Goal: Find specific page/section: Find specific page/section

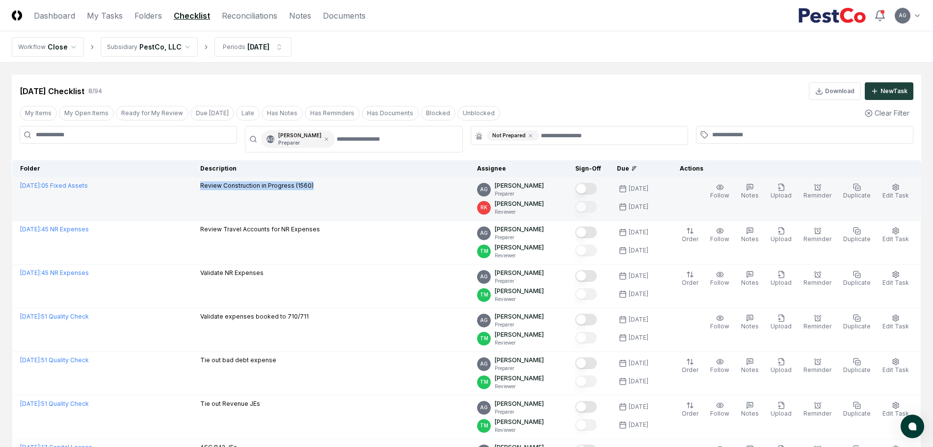
drag, startPoint x: 351, startPoint y: 193, endPoint x: 226, endPoint y: 189, distance: 125.7
click at [226, 189] on td "Review Construction in Progress (1560)" at bounding box center [330, 200] width 277 height 44
copy p "Review Construction in Progress (1560)"
click at [75, 185] on link "[DATE] : 05 Fixed Assets" at bounding box center [54, 185] width 68 height 7
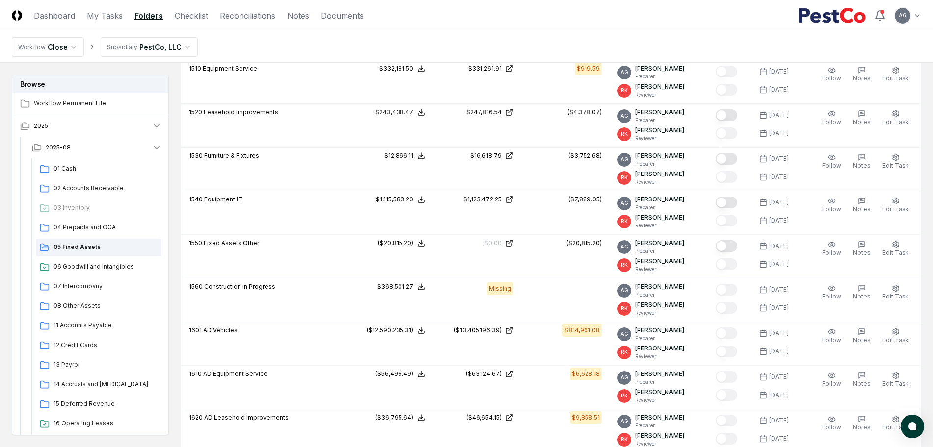
scroll to position [368, 0]
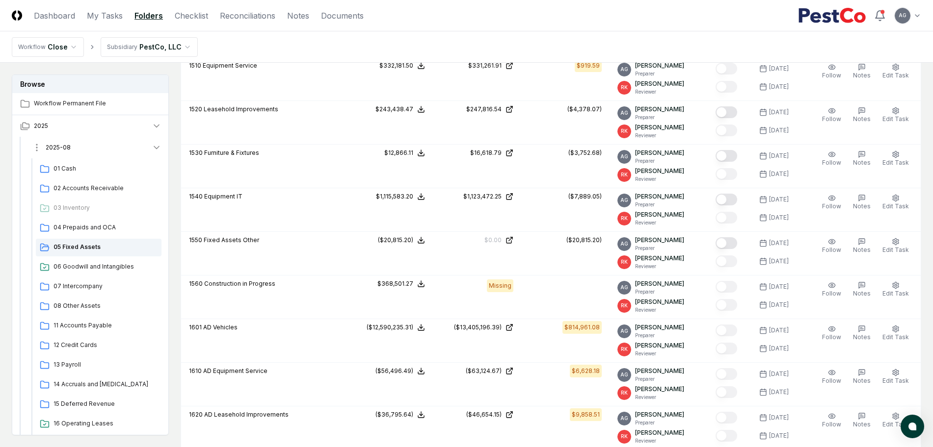
click at [110, 143] on button "2025-08" at bounding box center [96, 148] width 145 height 22
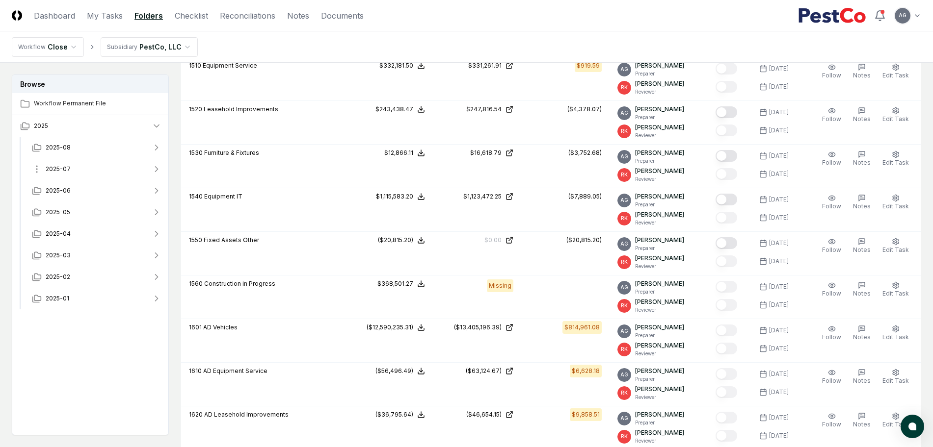
click at [88, 176] on button "2025-07" at bounding box center [96, 169] width 145 height 22
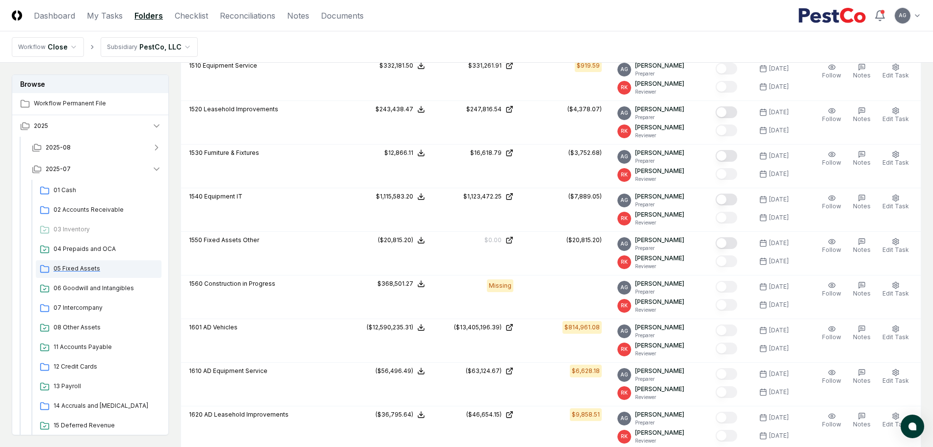
click at [82, 270] on span "05 Fixed Assets" at bounding box center [105, 268] width 104 height 9
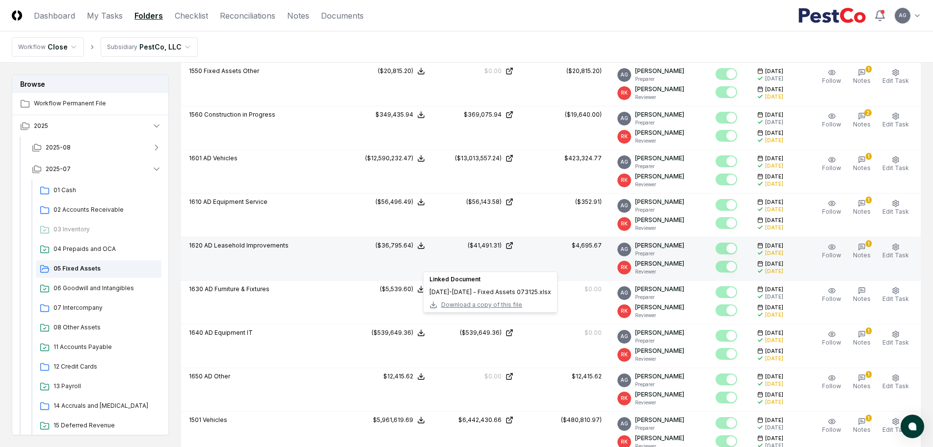
scroll to position [491, 0]
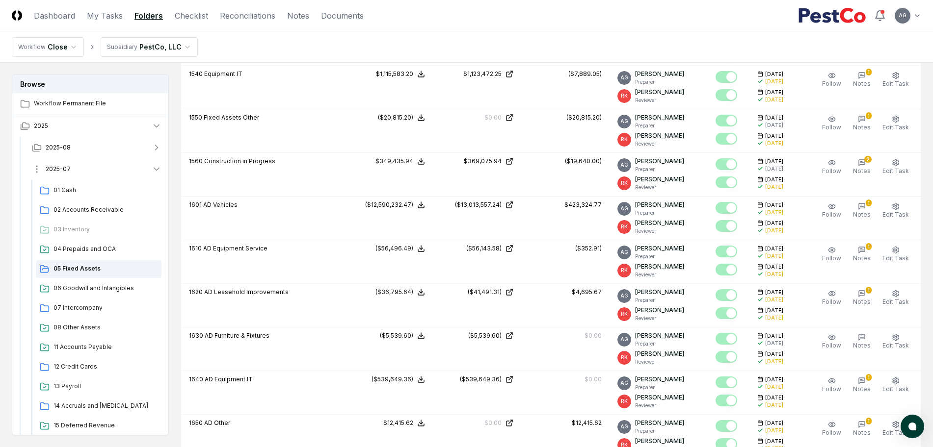
click at [94, 169] on button "2025-07" at bounding box center [96, 169] width 145 height 22
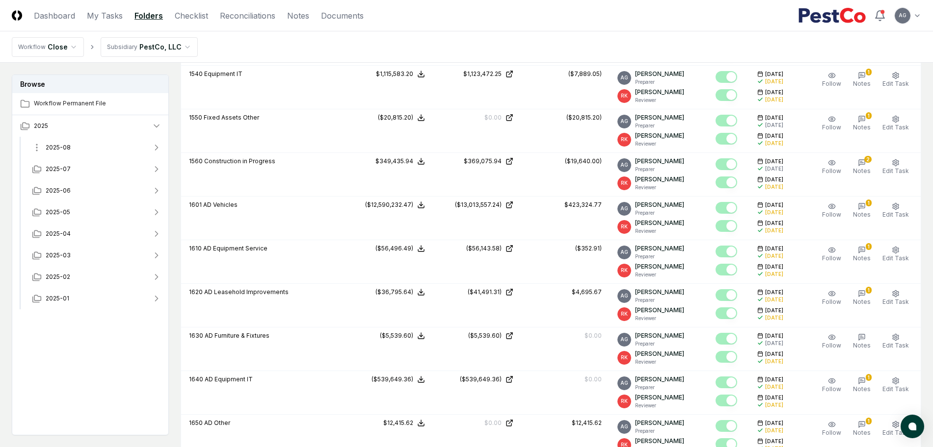
click at [92, 149] on button "2025-08" at bounding box center [96, 148] width 145 height 22
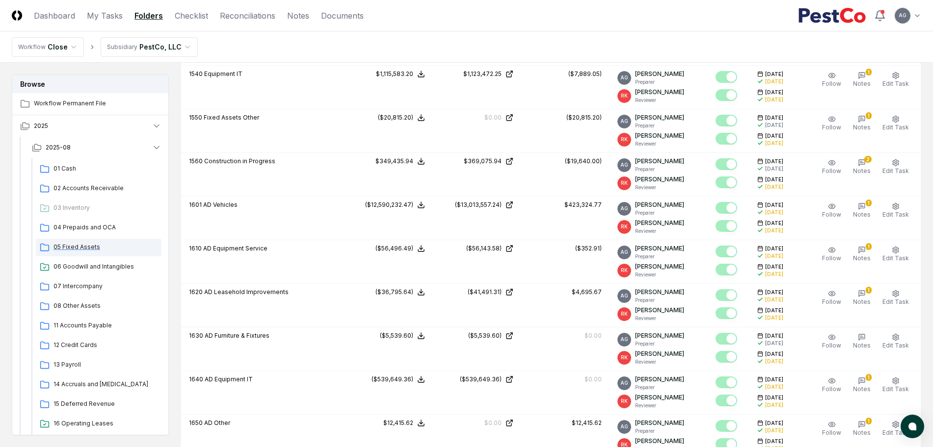
click at [94, 246] on span "05 Fixed Assets" at bounding box center [105, 247] width 104 height 9
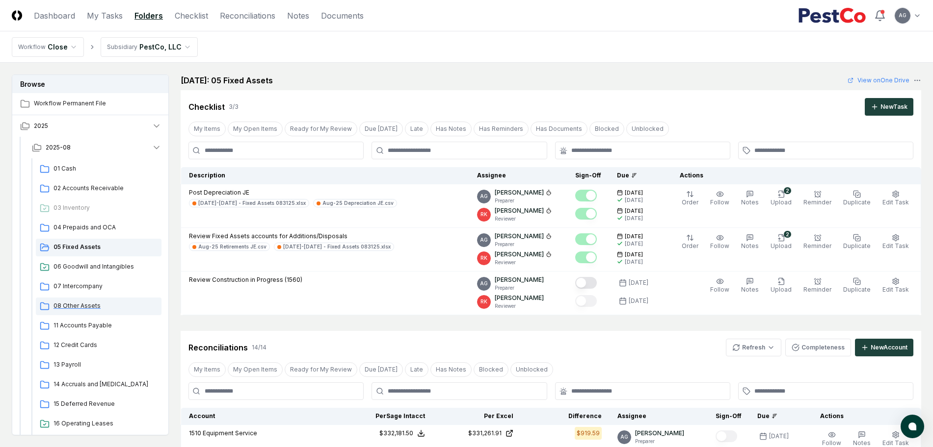
click at [91, 306] on span "08 Other Assets" at bounding box center [105, 306] width 104 height 9
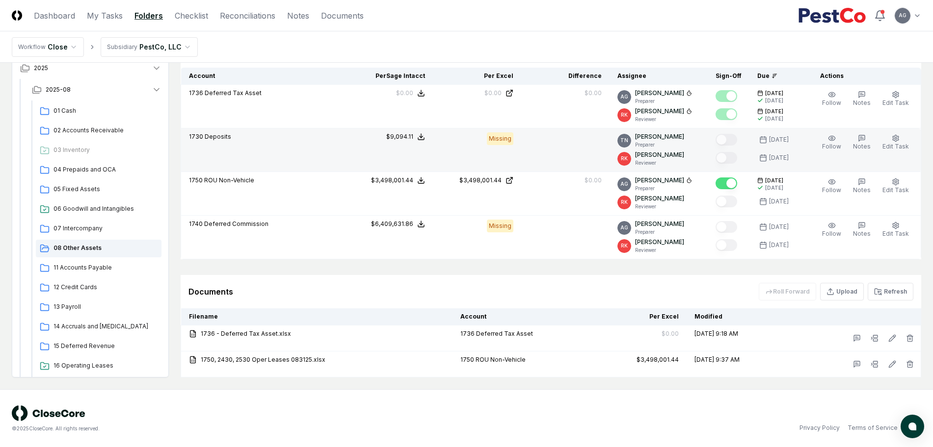
scroll to position [242, 0]
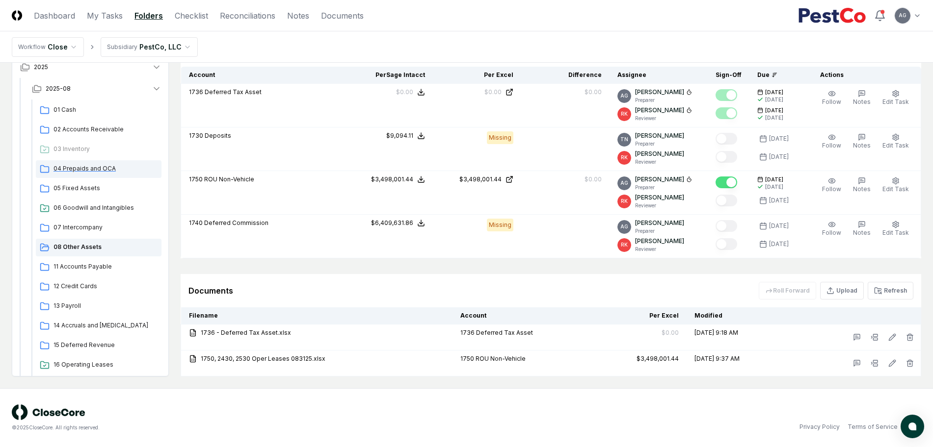
click at [109, 166] on span "04 Prepaids and OCA" at bounding box center [105, 168] width 104 height 9
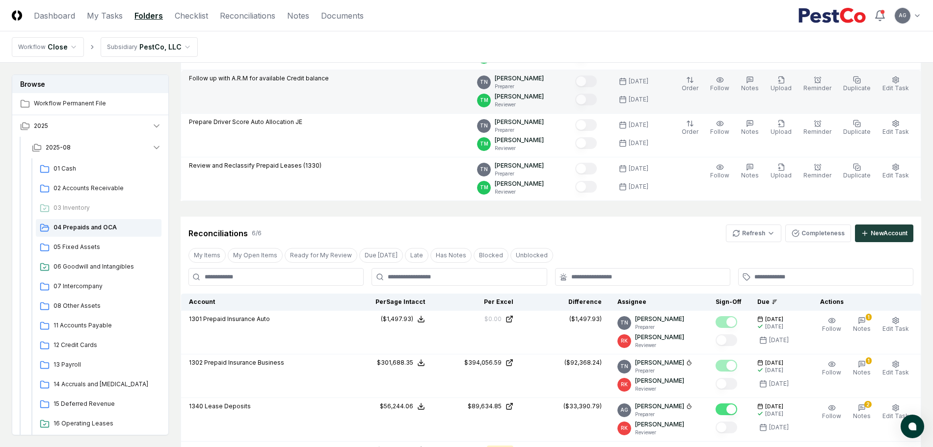
scroll to position [368, 0]
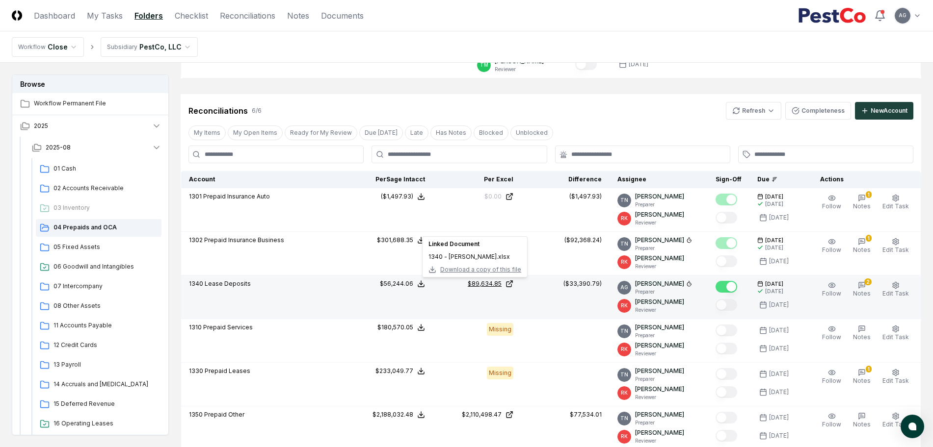
click at [482, 284] on div "$89,634.85" at bounding box center [485, 284] width 34 height 9
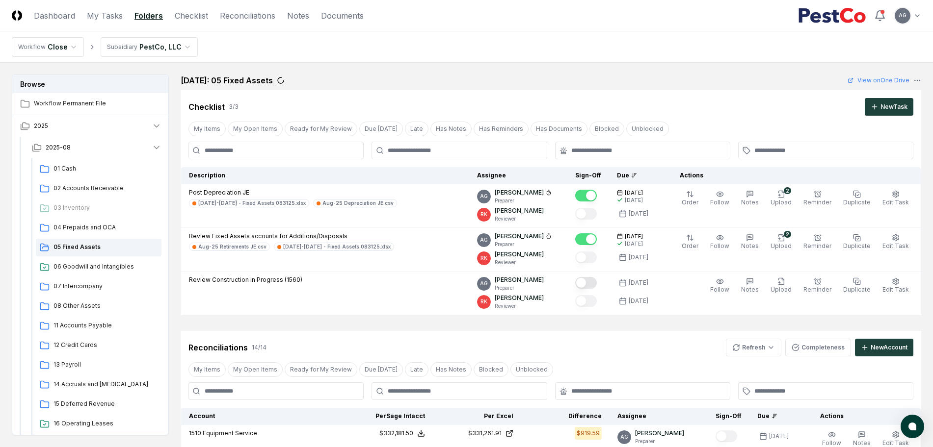
click at [564, 78] on div "August 2025: 05 Fixed Assets View on One Drive" at bounding box center [551, 81] width 740 height 12
click at [78, 150] on button "2025-08" at bounding box center [96, 148] width 145 height 22
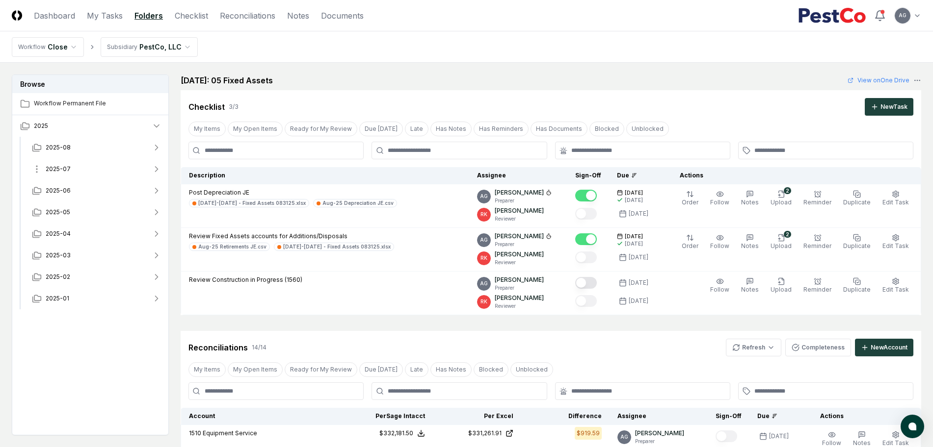
click at [81, 173] on button "2025-07" at bounding box center [96, 169] width 145 height 22
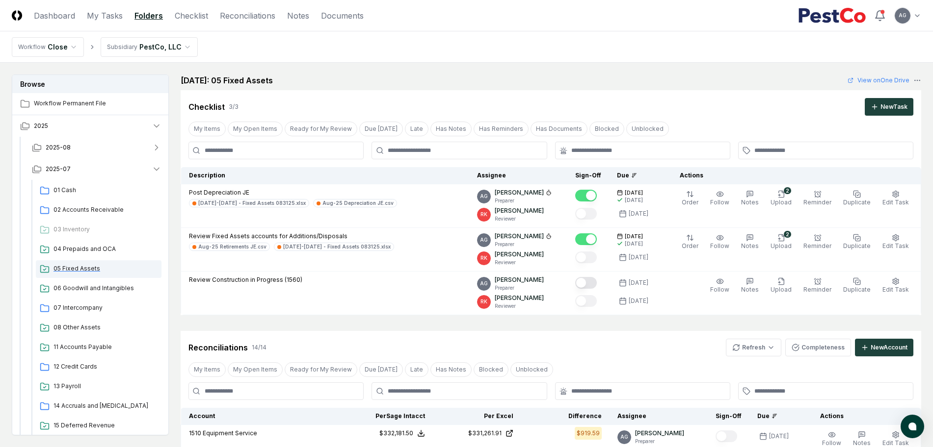
click at [98, 270] on span "05 Fixed Assets" at bounding box center [105, 268] width 104 height 9
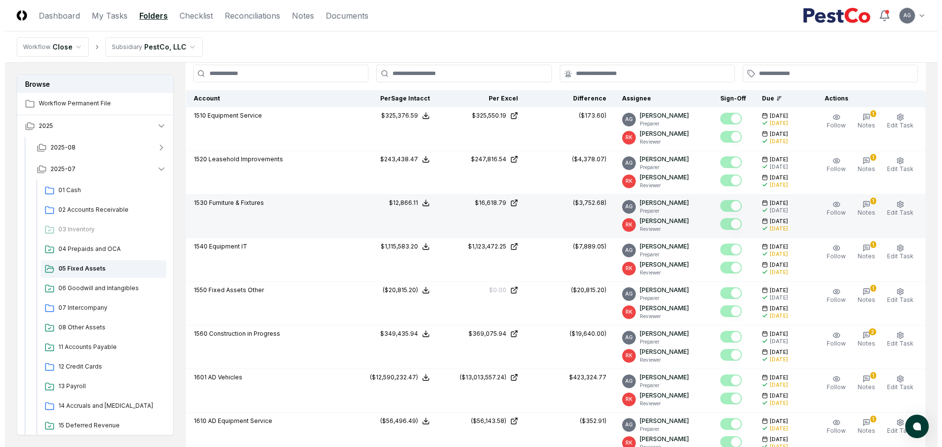
scroll to position [429, 0]
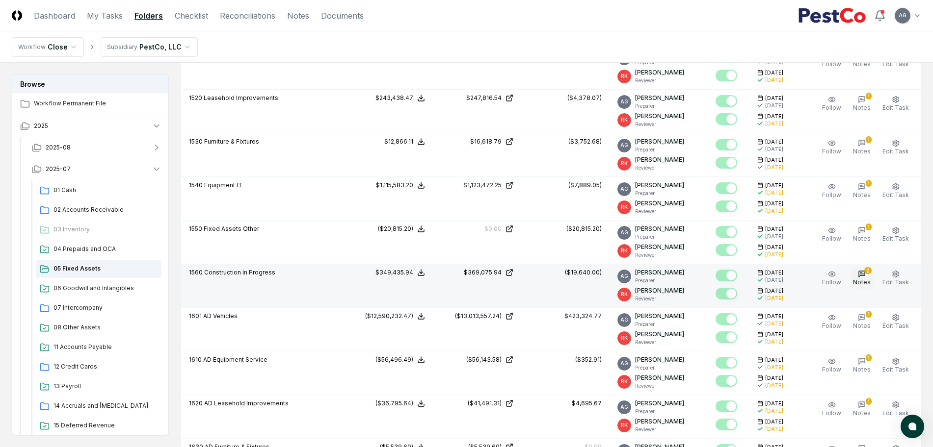
click at [870, 279] on span "Notes" at bounding box center [862, 282] width 18 height 7
